Goal: Find specific page/section: Find specific page/section

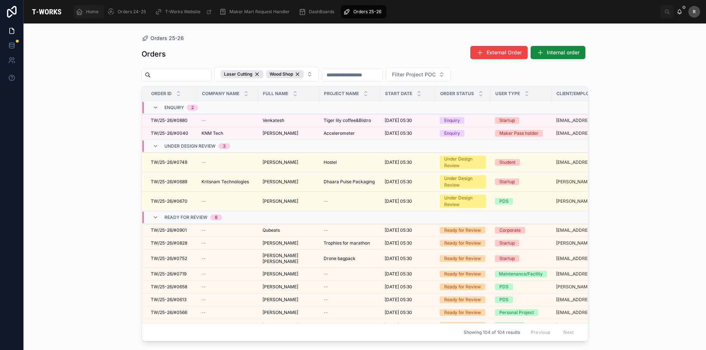
click at [93, 14] on span "Home" at bounding box center [92, 12] width 13 height 6
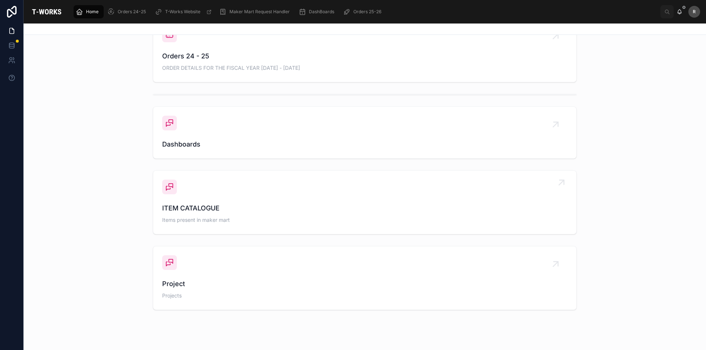
scroll to position [433, 0]
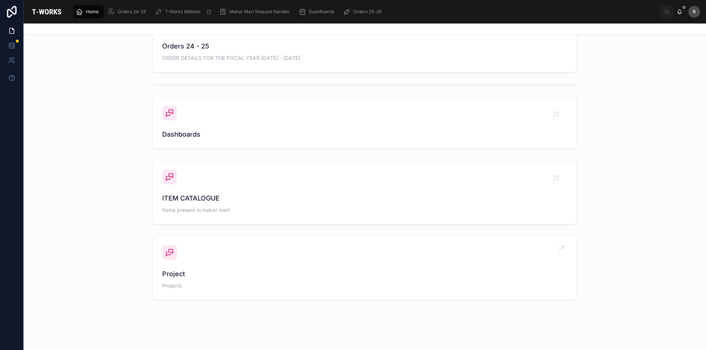
click at [501, 275] on span "Project" at bounding box center [364, 274] width 405 height 10
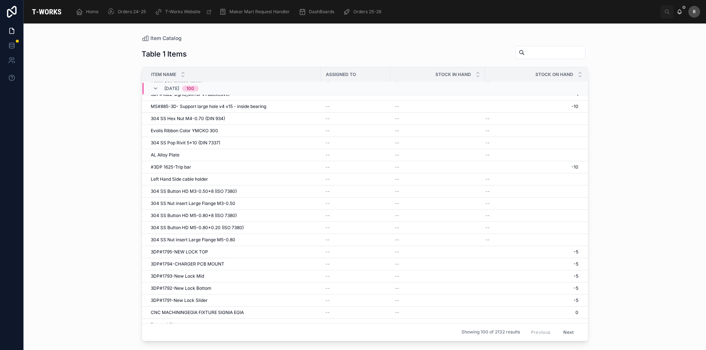
scroll to position [893, 0]
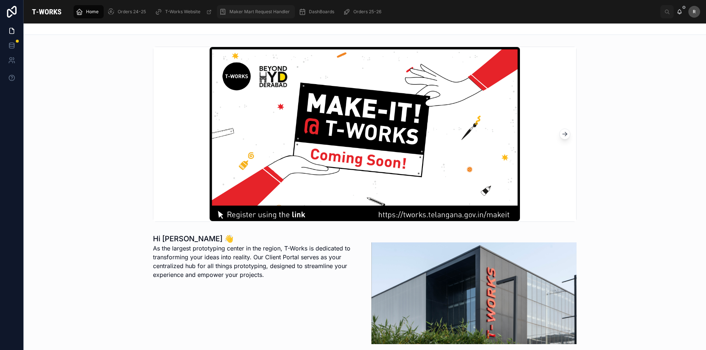
click at [254, 14] on span "Maker Mart Request Handler" at bounding box center [259, 12] width 60 height 6
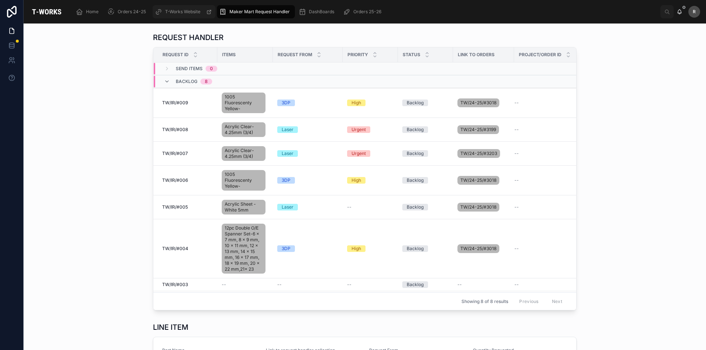
click at [192, 13] on span "T-Works Website" at bounding box center [182, 12] width 35 height 6
click at [365, 12] on span "Orders 25-26" at bounding box center [367, 12] width 28 height 6
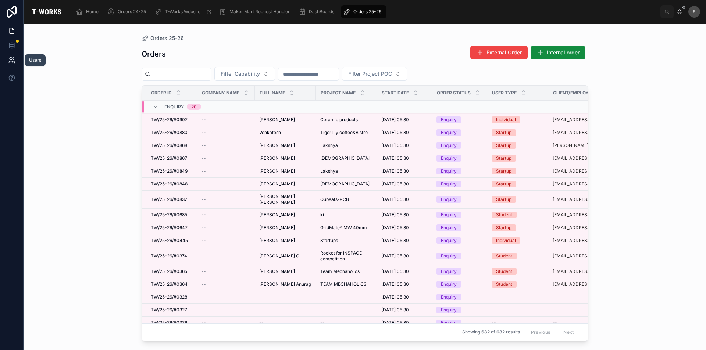
click at [15, 64] on link at bounding box center [11, 60] width 23 height 15
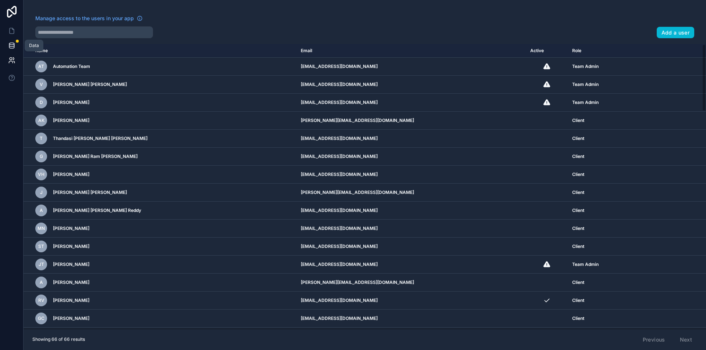
click at [15, 46] on icon at bounding box center [11, 45] width 7 height 7
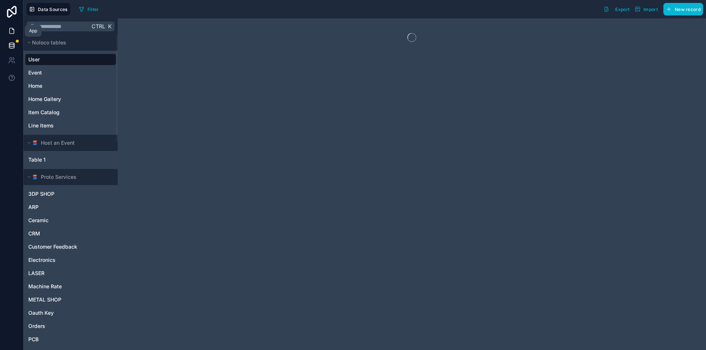
click at [13, 29] on icon at bounding box center [12, 31] width 4 height 6
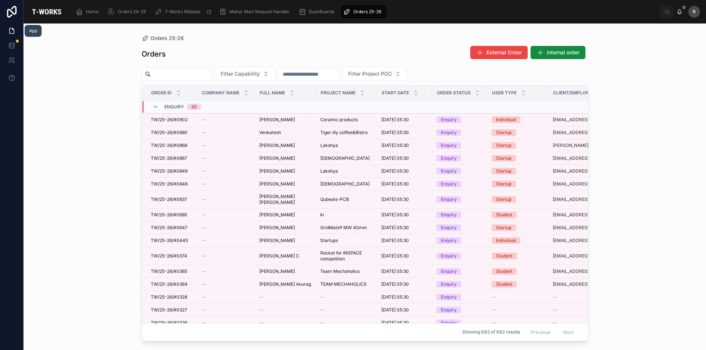
click at [15, 29] on link at bounding box center [11, 31] width 23 height 15
click at [368, 12] on span "Orders 25-26" at bounding box center [367, 12] width 28 height 6
click at [256, 14] on span "Maker Mart Request Handler" at bounding box center [259, 12] width 60 height 6
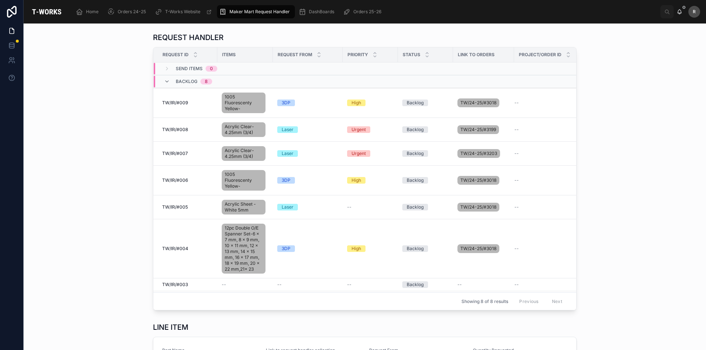
click at [179, 80] on span "Backlog" at bounding box center [187, 82] width 22 height 6
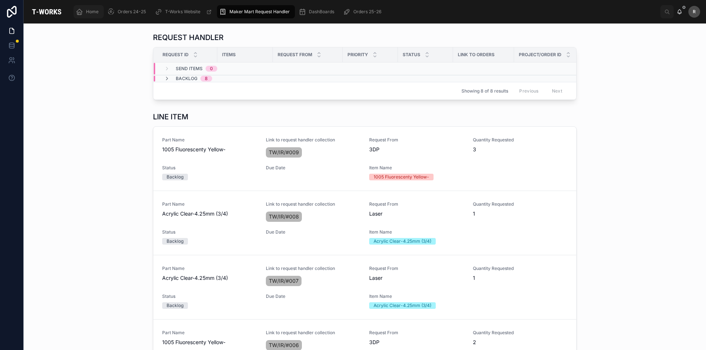
click at [89, 11] on span "Home" at bounding box center [92, 12] width 13 height 6
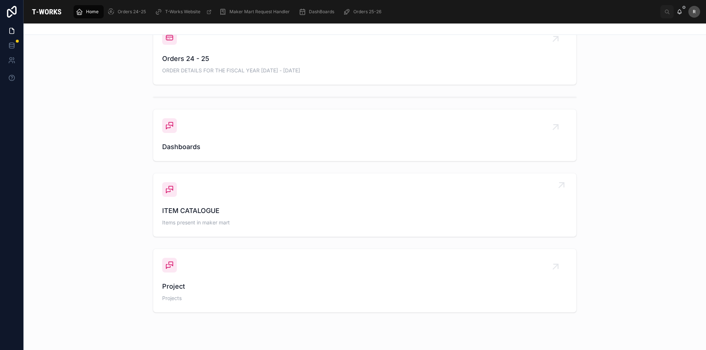
scroll to position [433, 0]
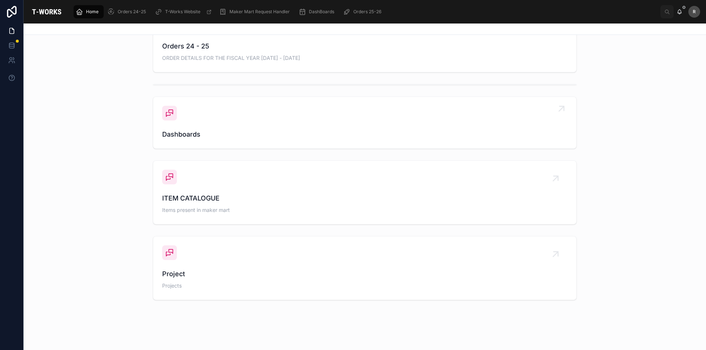
click at [319, 134] on span "Dashboards" at bounding box center [364, 134] width 405 height 10
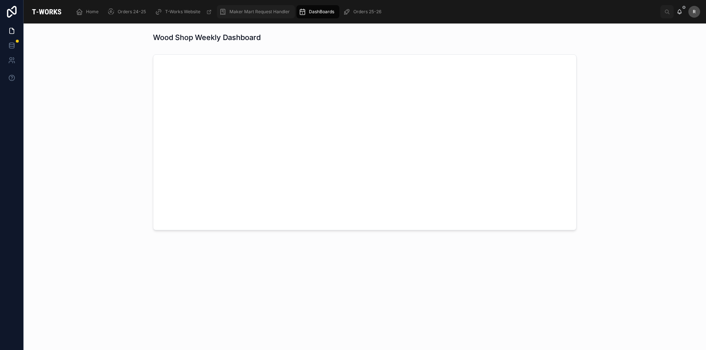
click at [270, 11] on span "Maker Mart Request Handler" at bounding box center [259, 12] width 60 height 6
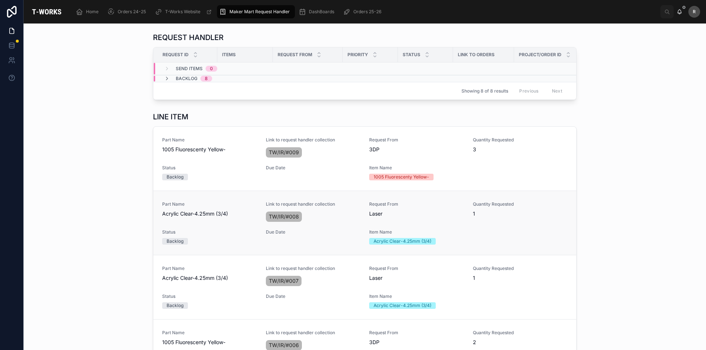
drag, startPoint x: 441, startPoint y: 207, endPoint x: 434, endPoint y: 206, distance: 7.1
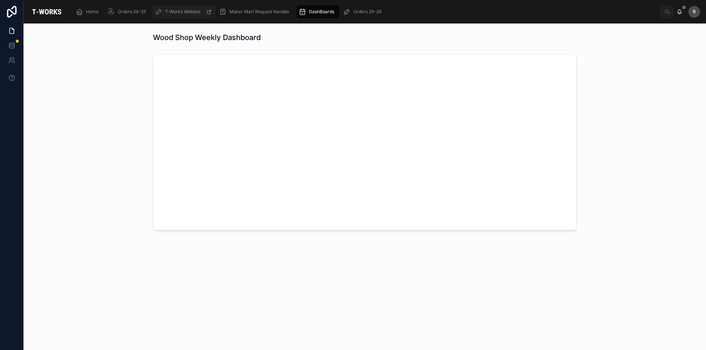
click at [188, 14] on span "T-Works Website" at bounding box center [182, 12] width 35 height 6
click at [369, 12] on span "Orders 25-26" at bounding box center [367, 12] width 28 height 6
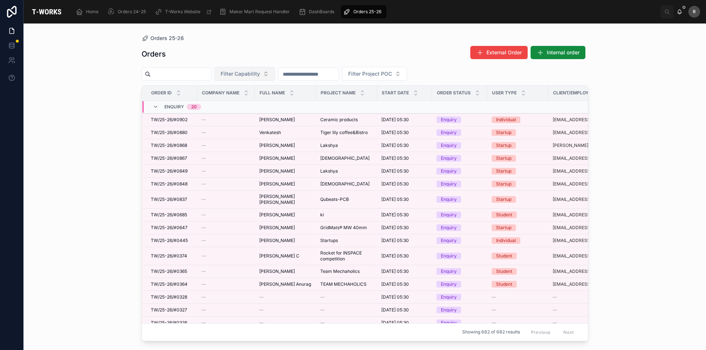
click at [259, 76] on span "Filter Capability" at bounding box center [240, 73] width 39 height 7
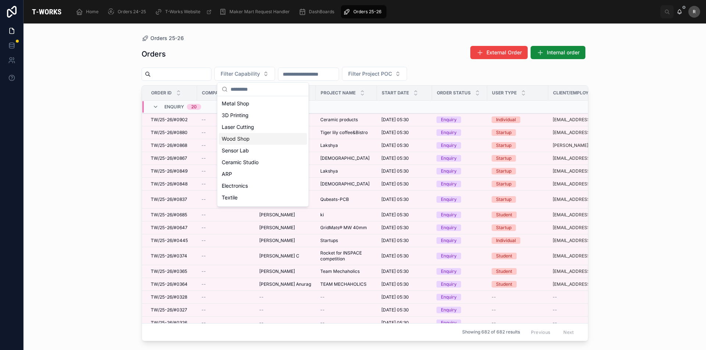
click at [271, 135] on div "Wood Shop" at bounding box center [263, 139] width 88 height 12
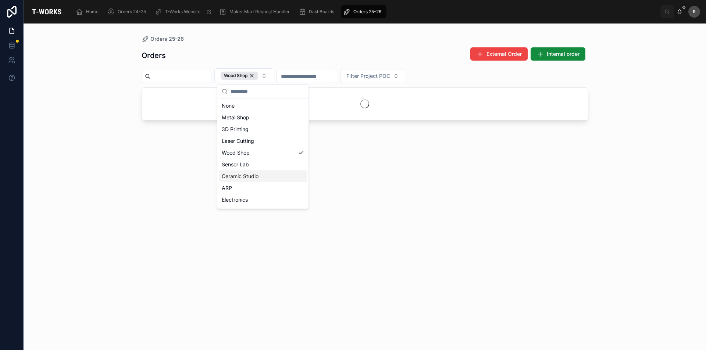
click at [657, 203] on div "Orders 25-26 Orders External Order Internal order Wood Shop Filter Project POC" at bounding box center [365, 187] width 683 height 327
